Goal: Task Accomplishment & Management: Manage account settings

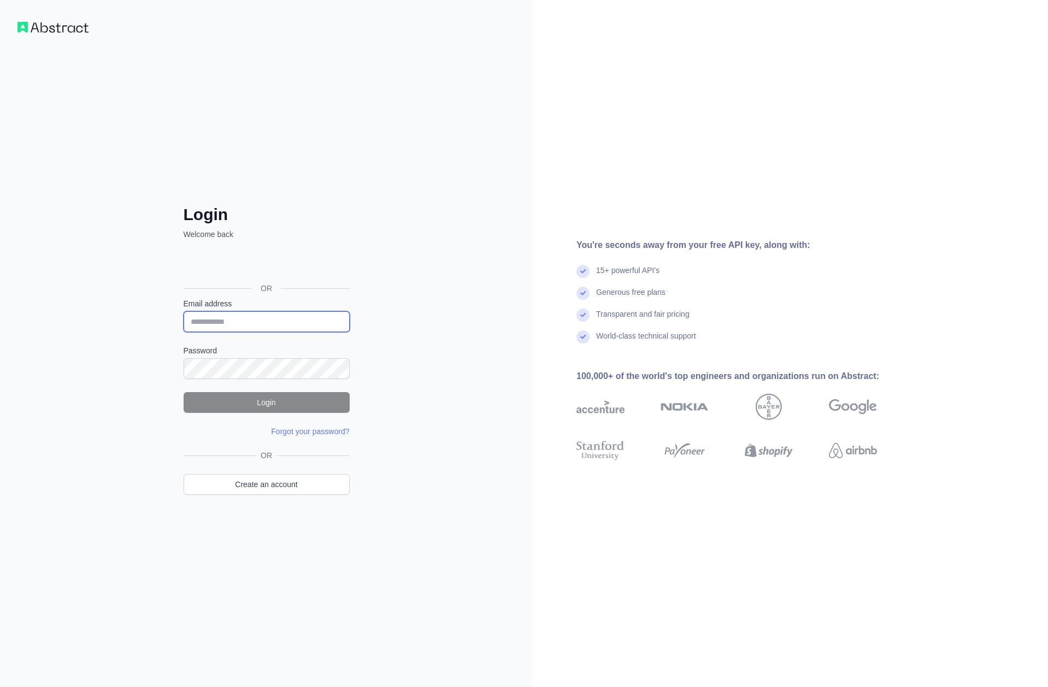
type input "**********"
click at [249, 394] on button "Login" at bounding box center [267, 402] width 166 height 21
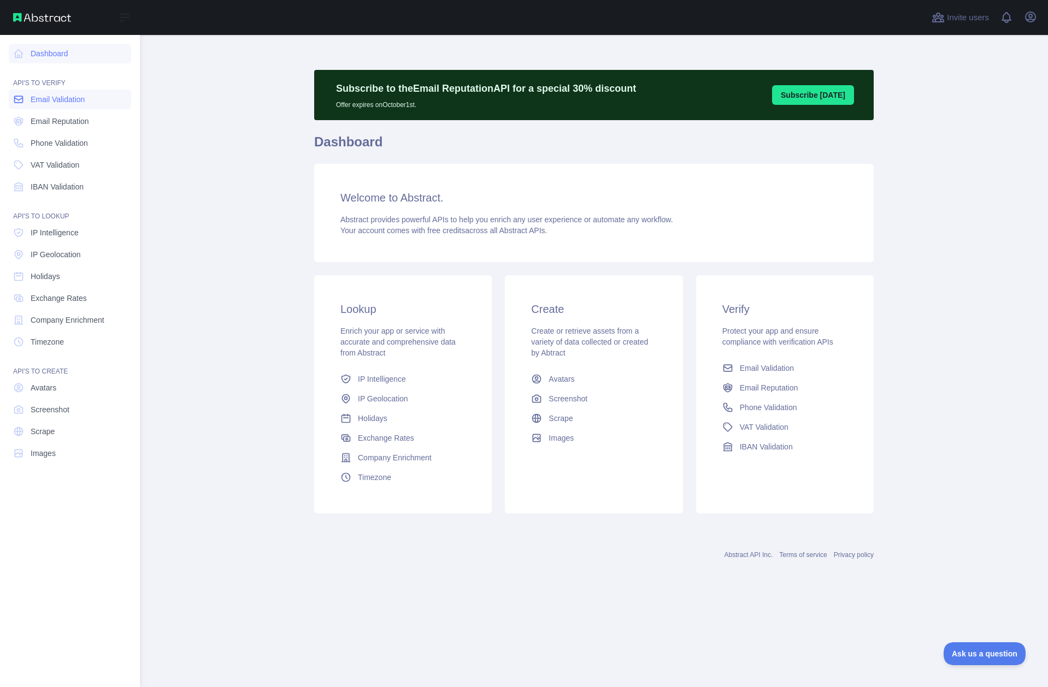
click at [86, 108] on link "Email Validation" at bounding box center [70, 100] width 122 height 20
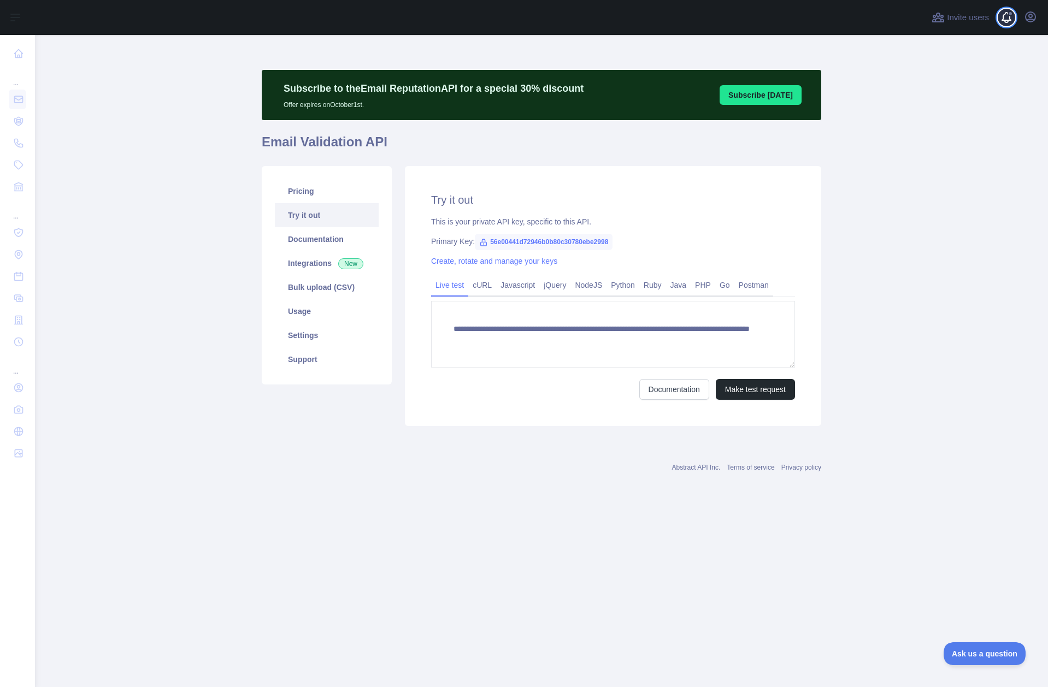
click at [1004, 23] on span at bounding box center [1010, 17] width 22 height 35
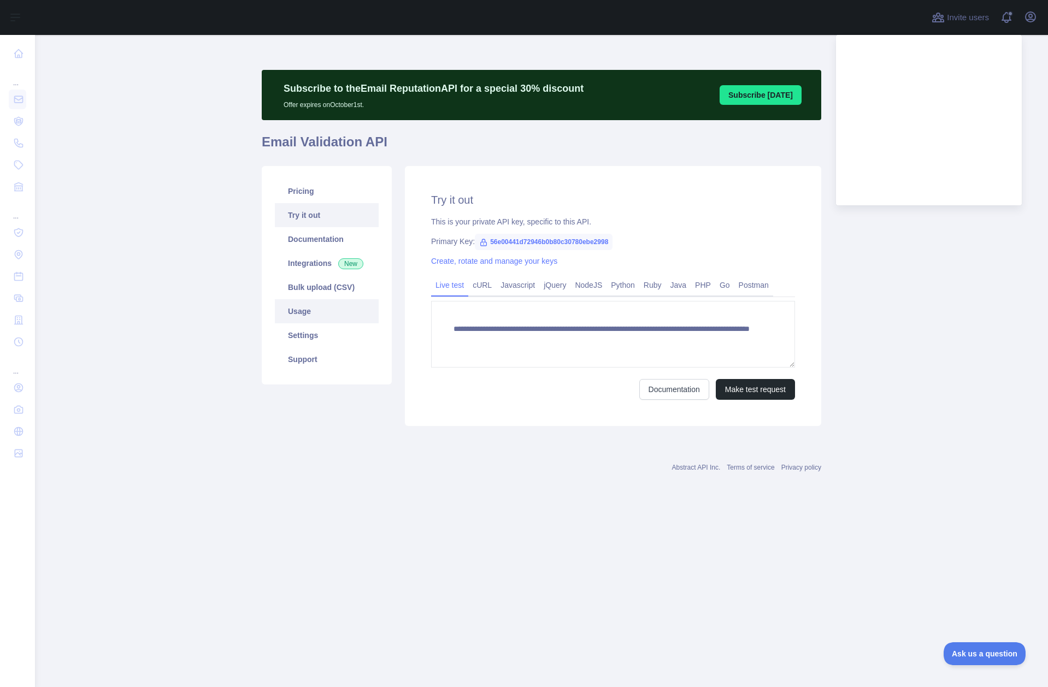
click at [311, 317] on link "Usage" at bounding box center [327, 311] width 104 height 24
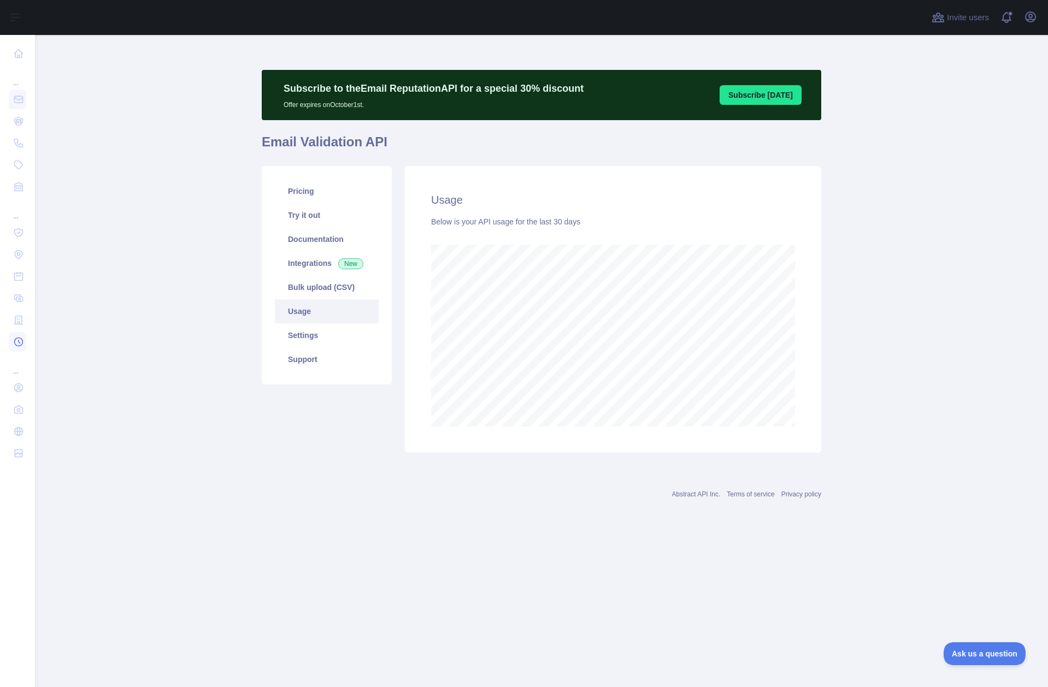
scroll to position [545506, 545251]
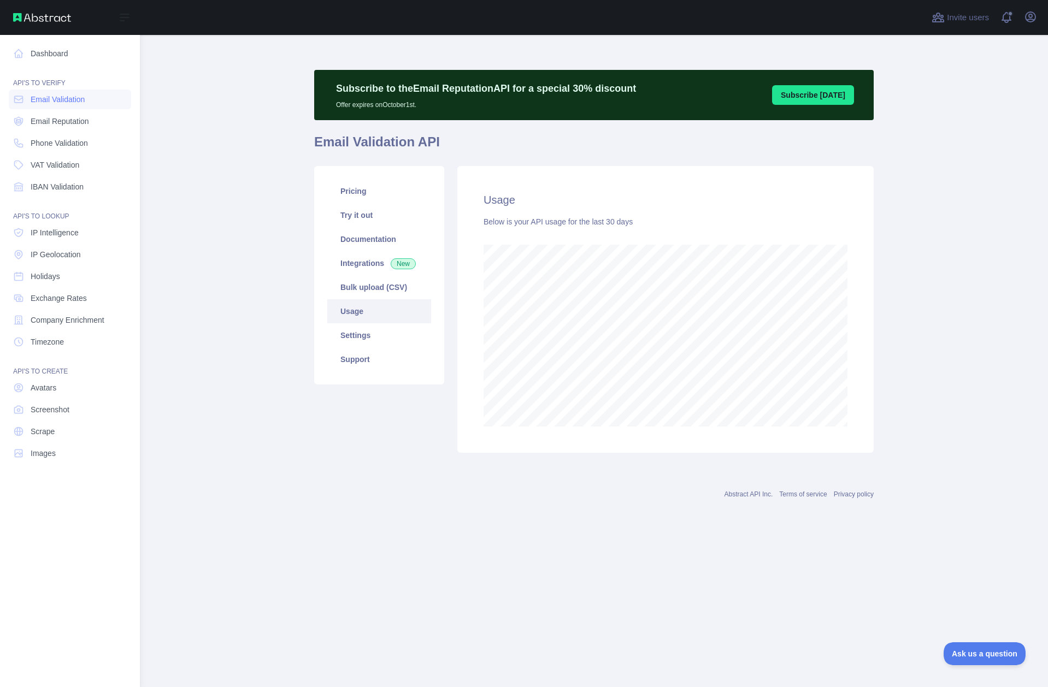
click at [45, 43] on nav "Dashboard API'S TO VERIFY Email Validation Email Reputation Phone Validation VA…" at bounding box center [70, 352] width 122 height 635
click at [44, 51] on link "Dashboard" at bounding box center [70, 54] width 122 height 20
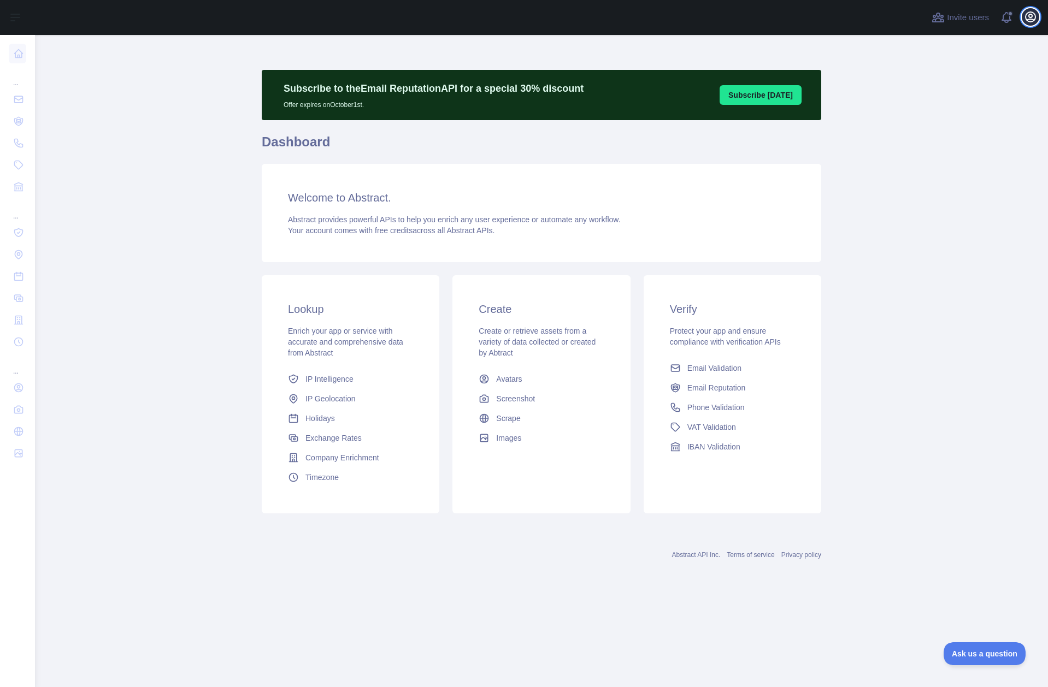
click at [1031, 20] on icon "button" at bounding box center [1030, 17] width 10 height 10
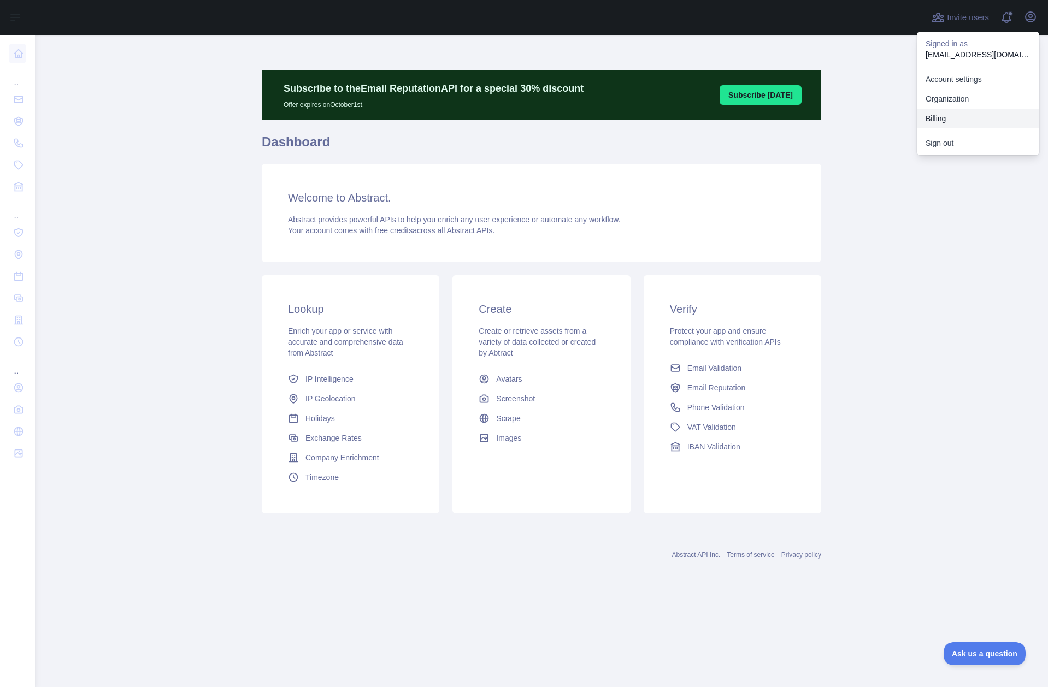
click at [987, 117] on button "Billing" at bounding box center [977, 119] width 122 height 20
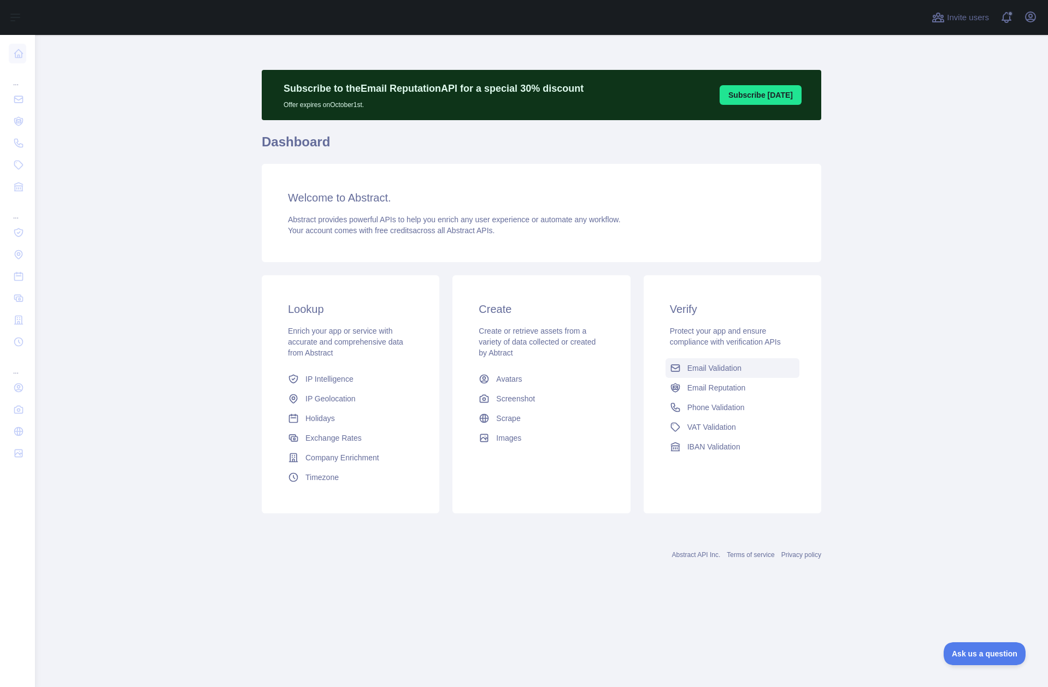
click at [697, 372] on span "Email Validation" at bounding box center [714, 368] width 54 height 11
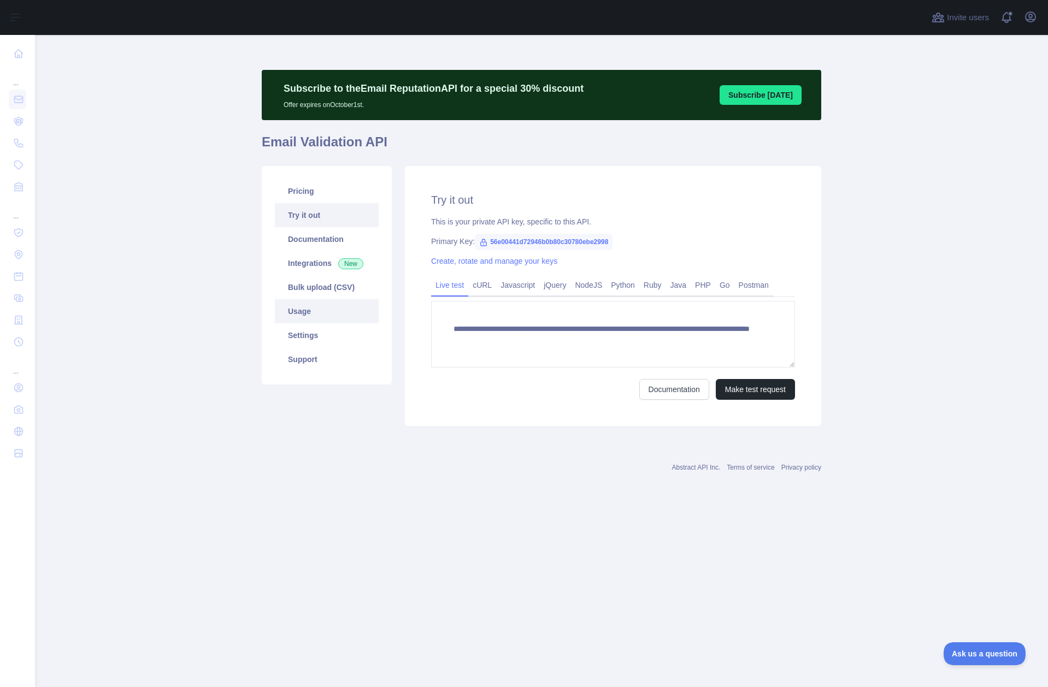
click at [318, 311] on link "Usage" at bounding box center [327, 311] width 104 height 24
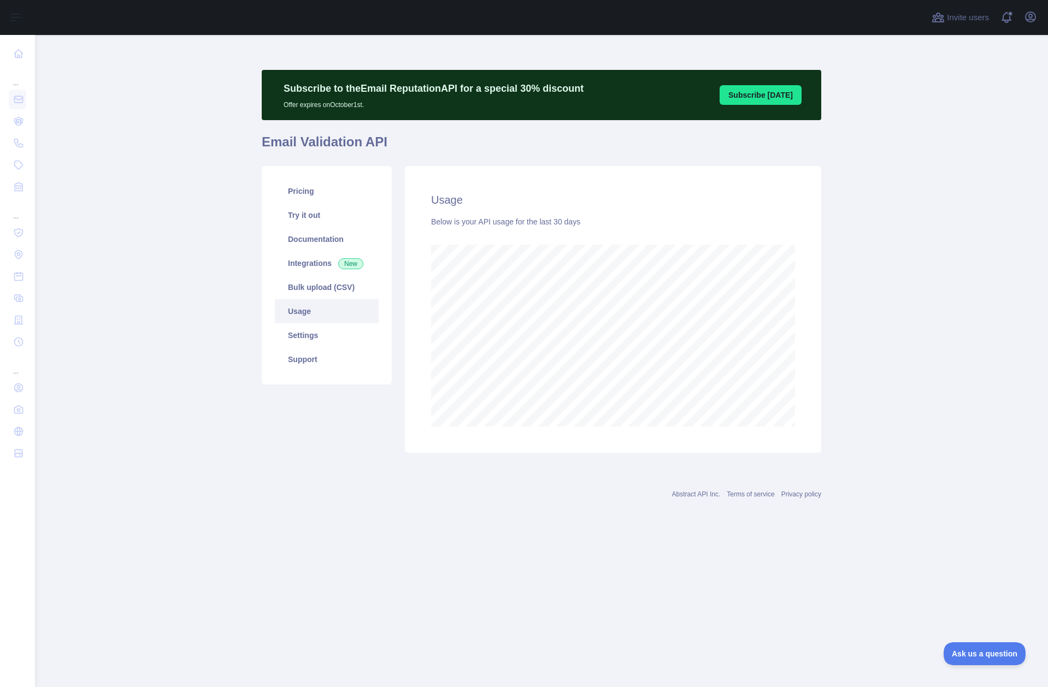
scroll to position [652, 1013]
